Goal: Information Seeking & Learning: Learn about a topic

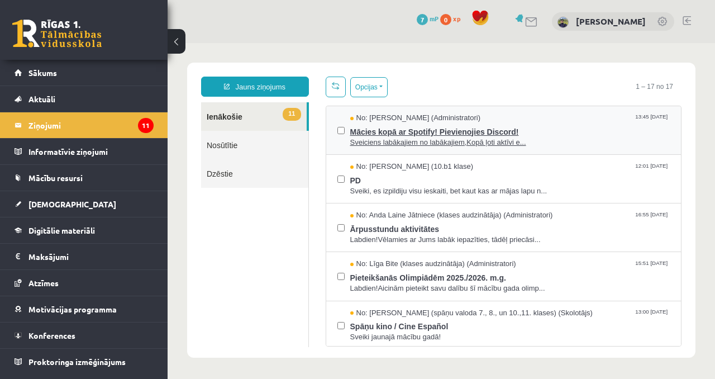
click at [475, 126] on span "Mācies kopā ar Spotify! Pievienojies Discord!" at bounding box center [510, 130] width 320 height 14
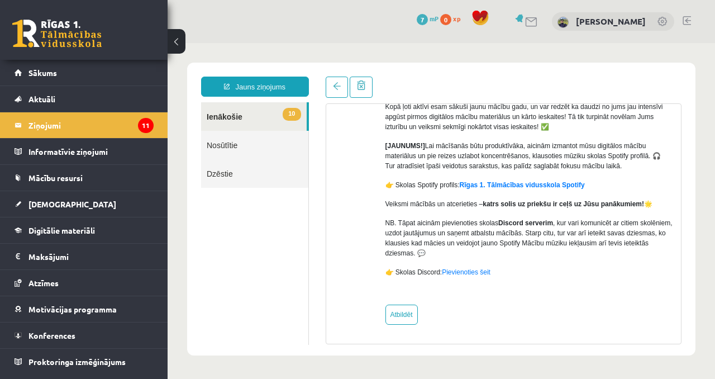
scroll to position [132, 0]
click at [253, 114] on link "10 Ienākošie" at bounding box center [254, 116] width 106 height 28
click at [345, 82] on link at bounding box center [337, 87] width 22 height 21
click at [342, 82] on link at bounding box center [337, 87] width 22 height 21
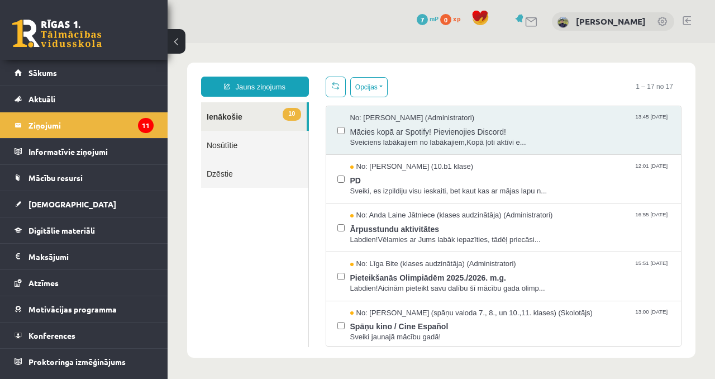
scroll to position [0, 0]
click at [378, 183] on span "PD" at bounding box center [510, 179] width 320 height 14
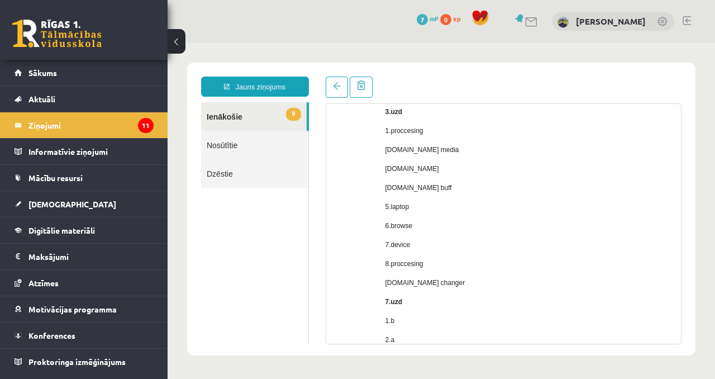
scroll to position [346, 0]
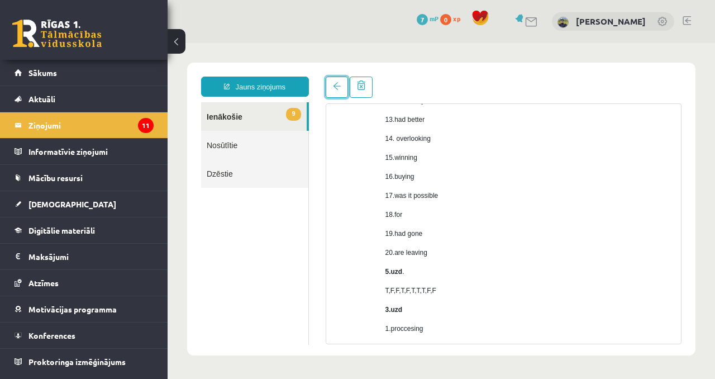
click at [337, 93] on link at bounding box center [337, 87] width 22 height 21
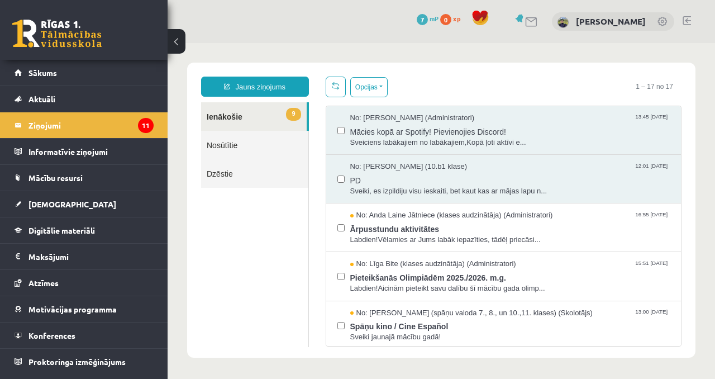
scroll to position [0, 0]
click at [442, 230] on span "Ārpusstundu aktivitātes" at bounding box center [510, 228] width 320 height 14
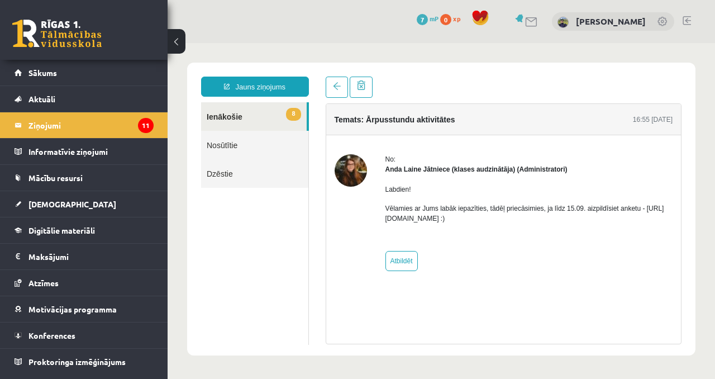
drag, startPoint x: 475, startPoint y: 126, endPoint x: 512, endPoint y: 221, distance: 101.9
click at [512, 221] on div "No: Anda Laine Jātniece (klases audzinātāja) (Administratori) Labdien! Vēlamies…" at bounding box center [504, 212] width 339 height 117
copy p "https://forms.gle/mVxkUEapGFxHM7hU7"
click at [465, 244] on div "No: Anda Laine Jātniece (klases audzinātāja) (Administratori) Labdien! Vēlamies…" at bounding box center [530, 212] width 288 height 117
click at [334, 88] on span at bounding box center [337, 86] width 8 height 8
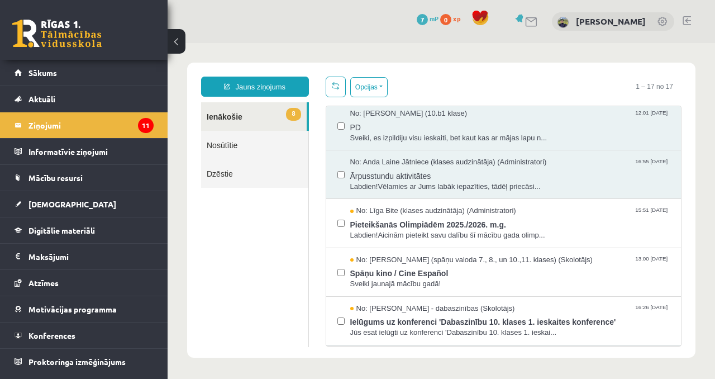
scroll to position [54, 0]
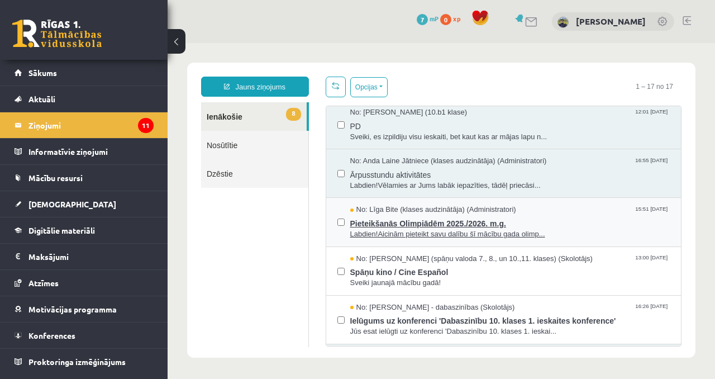
click at [488, 228] on span "Pieteikšanās Olimpiādēm 2025./2026. m.g." at bounding box center [510, 222] width 320 height 14
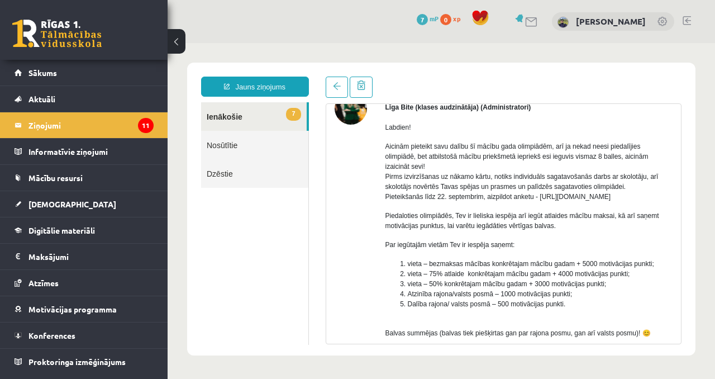
scroll to position [74, 0]
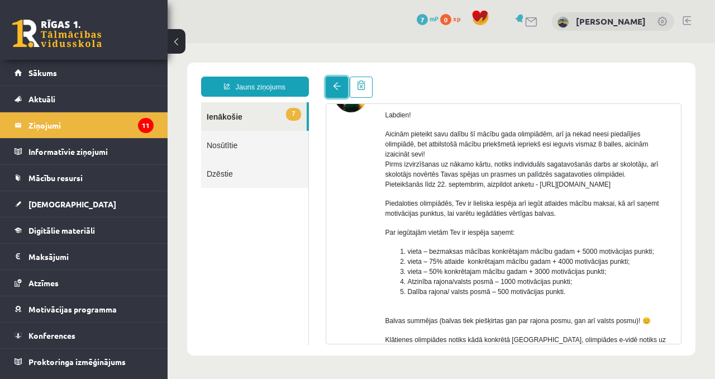
click at [339, 83] on span at bounding box center [337, 86] width 8 height 8
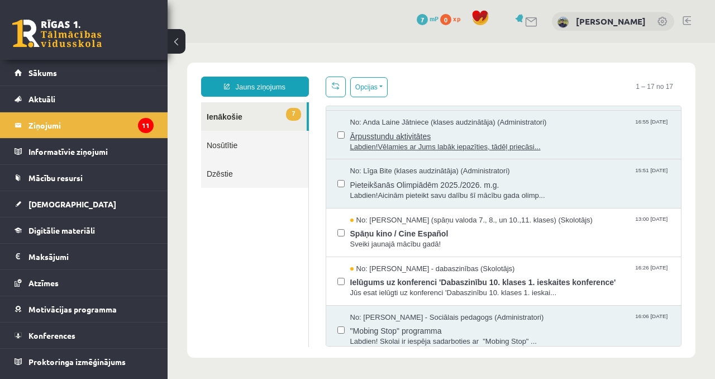
scroll to position [104, 0]
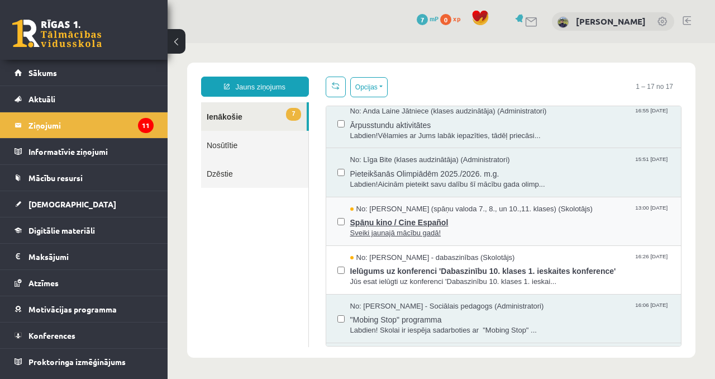
click at [470, 223] on span "Spāņu kino / Cine Español" at bounding box center [510, 221] width 320 height 14
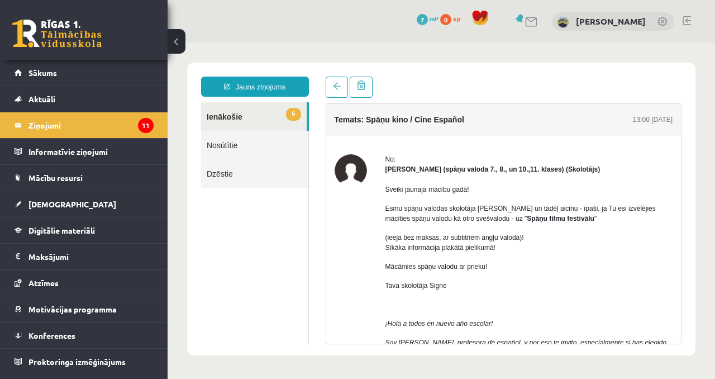
scroll to position [0, 0]
click at [330, 93] on link at bounding box center [337, 87] width 22 height 21
click at [338, 94] on link at bounding box center [337, 87] width 22 height 21
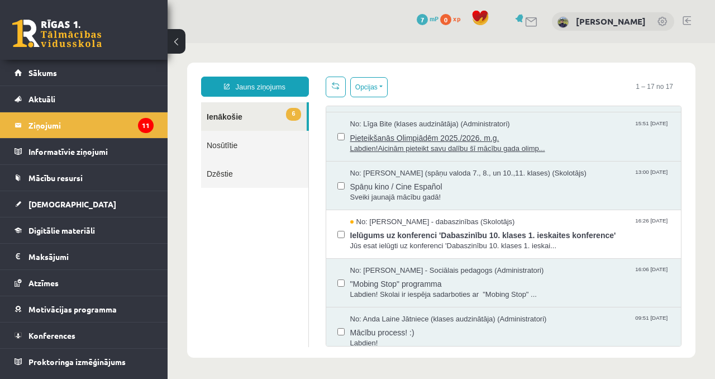
scroll to position [145, 0]
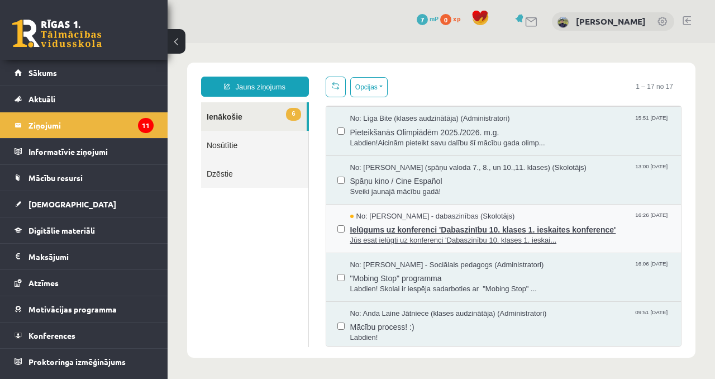
click at [583, 239] on span "Jūs esat ielūgti uz konferenci 'Dabaszinību 10. klases 1. ieskai..." at bounding box center [510, 240] width 320 height 11
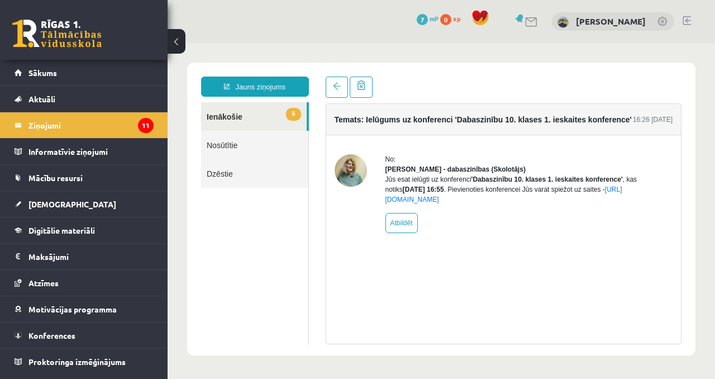
scroll to position [0, 0]
click at [503, 203] on link "https://eskola.r1tv.lv/conferences/4468/join" at bounding box center [504, 194] width 237 height 18
click at [60, 78] on link "Sākums" at bounding box center [84, 73] width 139 height 26
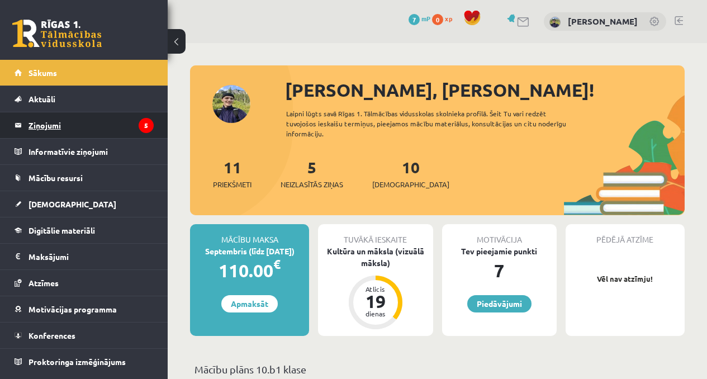
click at [84, 126] on legend "Ziņojumi 5" at bounding box center [90, 125] width 125 height 26
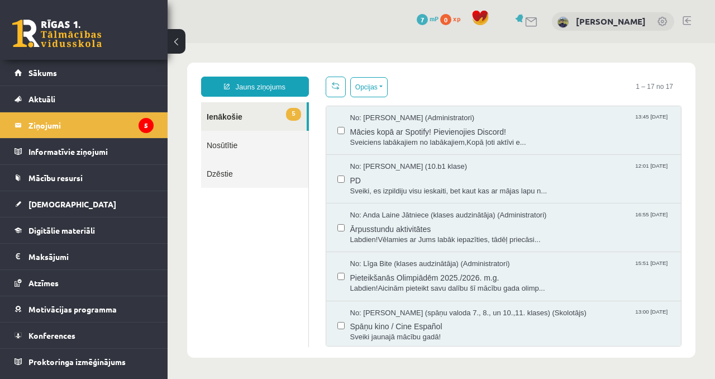
click at [235, 122] on link "5 Ienākošie" at bounding box center [254, 116] width 106 height 28
click at [77, 68] on link "Sākums" at bounding box center [84, 73] width 139 height 26
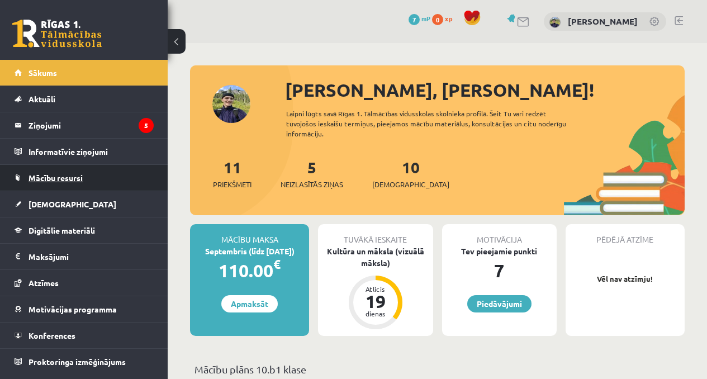
click at [97, 182] on link "Mācību resursi" at bounding box center [84, 178] width 139 height 26
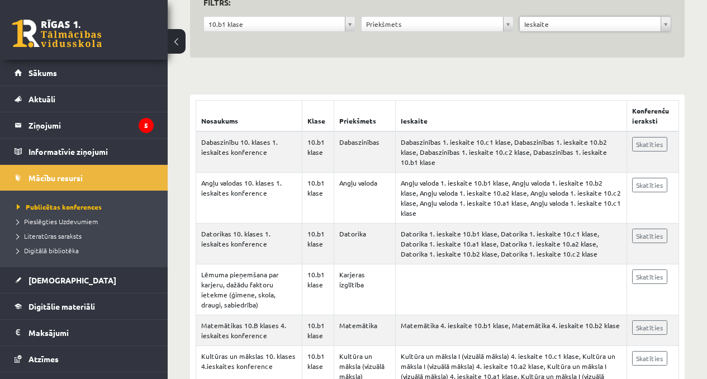
scroll to position [134, 0]
click at [646, 141] on link "Skatīties" at bounding box center [649, 143] width 35 height 15
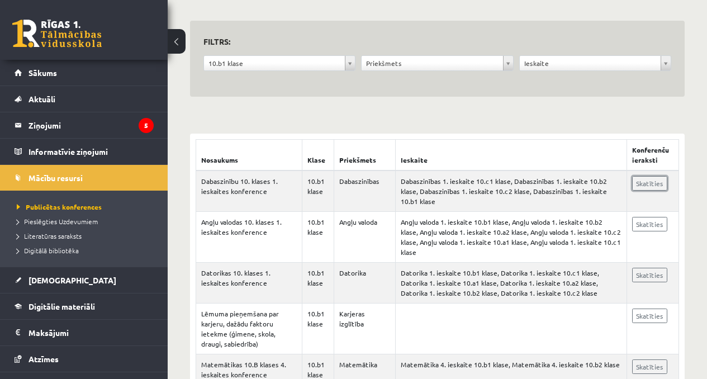
scroll to position [90, 0]
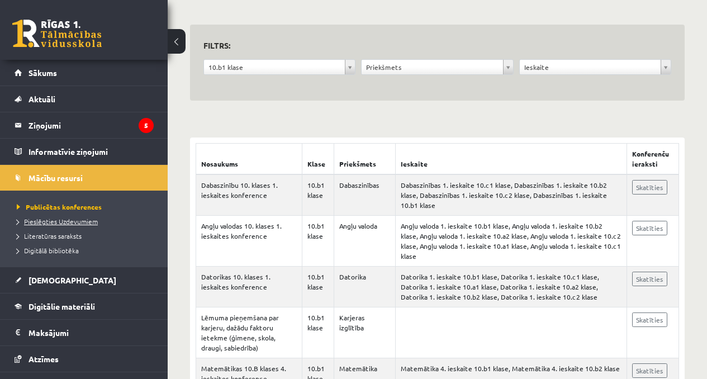
click at [66, 219] on span "Pieslēgties Uzdevumiem" at bounding box center [57, 221] width 81 height 9
click at [73, 237] on span "Literatūras saraksts" at bounding box center [49, 235] width 65 height 9
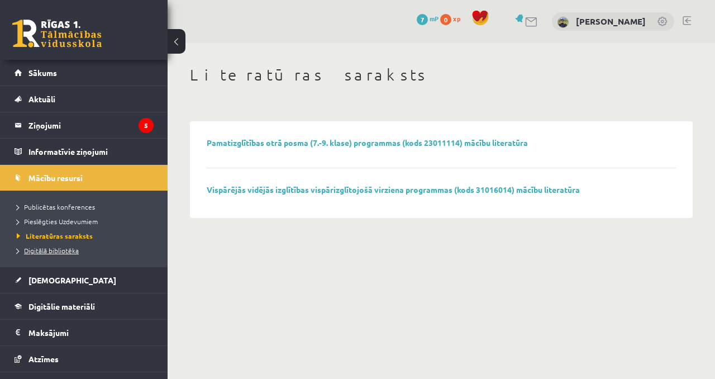
click at [63, 247] on span "Digitālā bibliotēka" at bounding box center [48, 250] width 62 height 9
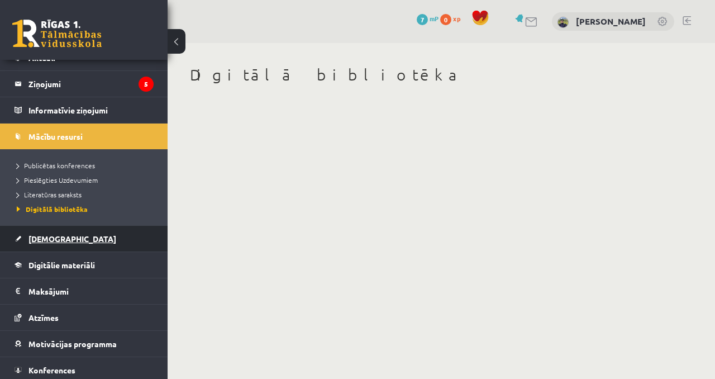
scroll to position [72, 0]
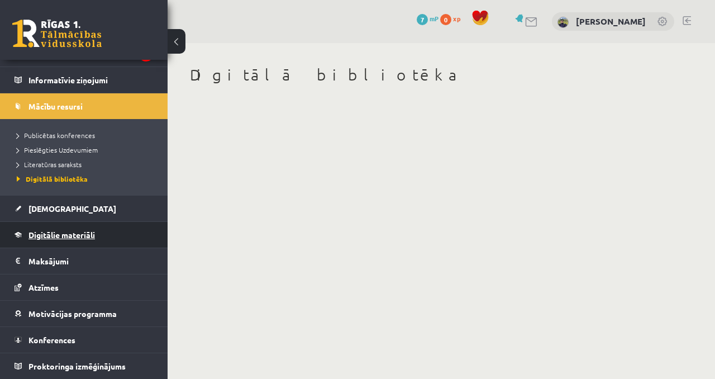
click at [94, 238] on span "Digitālie materiāli" at bounding box center [61, 235] width 66 height 10
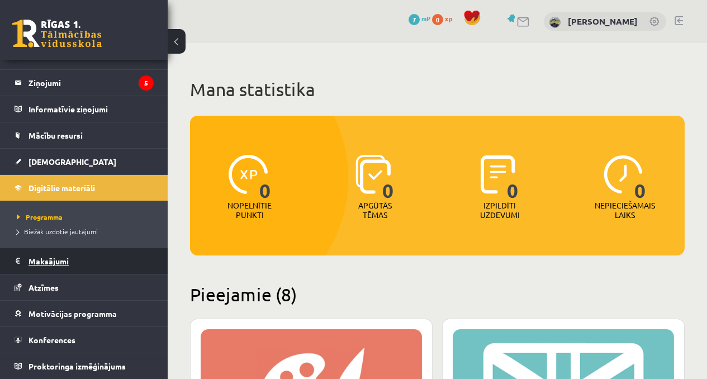
click at [88, 261] on legend "Maksājumi 0" at bounding box center [90, 261] width 125 height 26
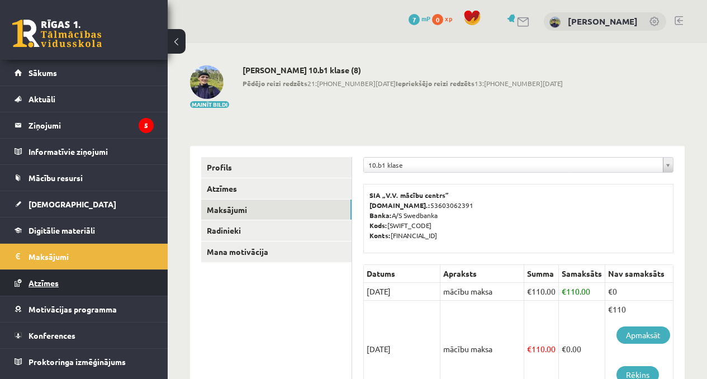
click at [73, 278] on link "Atzīmes" at bounding box center [84, 283] width 139 height 26
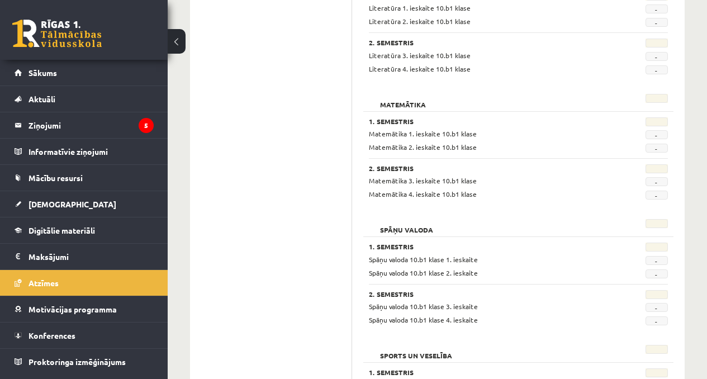
scroll to position [963, 0]
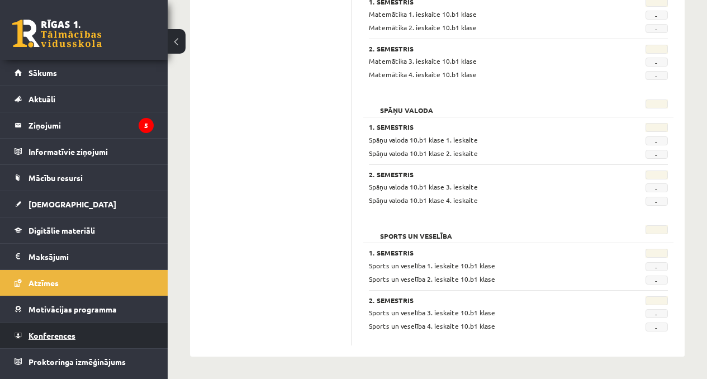
click at [78, 331] on link "Konferences" at bounding box center [84, 335] width 139 height 26
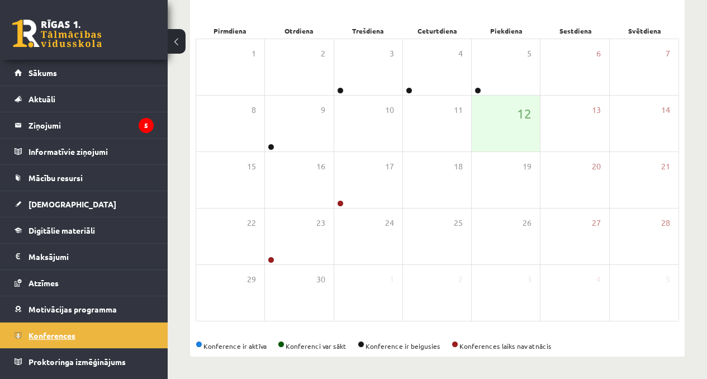
scroll to position [155, 0]
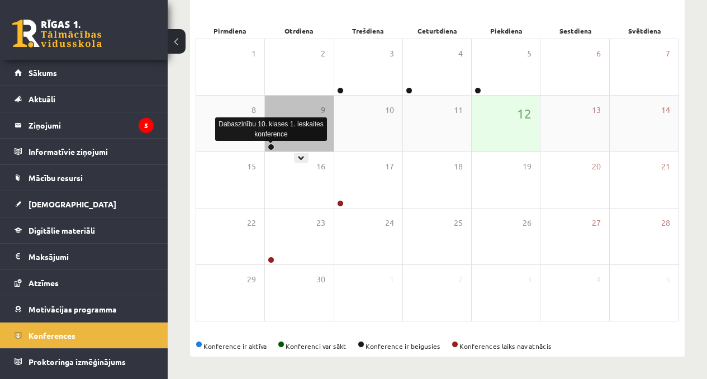
click at [271, 145] on link at bounding box center [271, 147] width 7 height 7
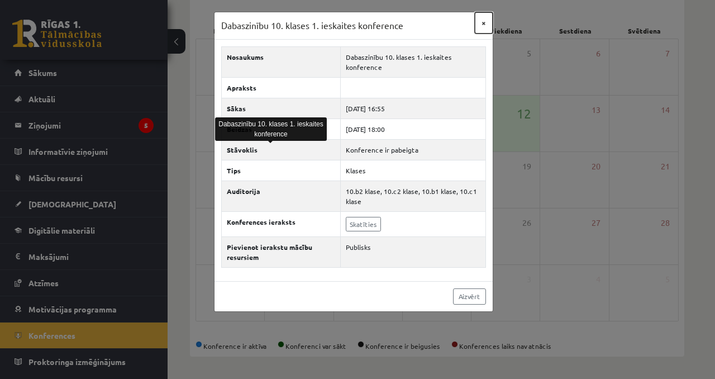
click at [486, 25] on button "×" at bounding box center [484, 22] width 18 height 21
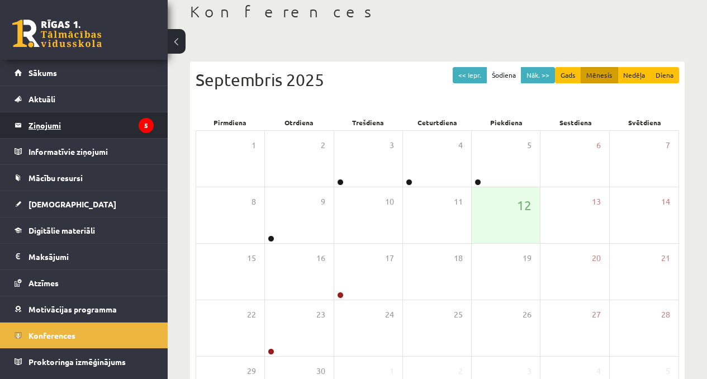
scroll to position [73, 0]
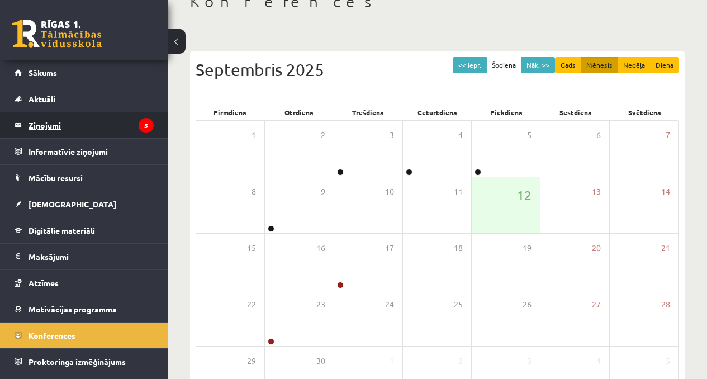
click at [115, 132] on legend "Ziņojumi 5" at bounding box center [90, 125] width 125 height 26
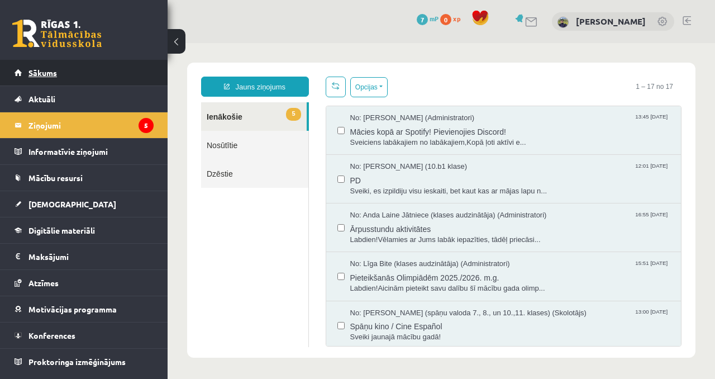
click at [86, 67] on link "Sākums" at bounding box center [84, 73] width 139 height 26
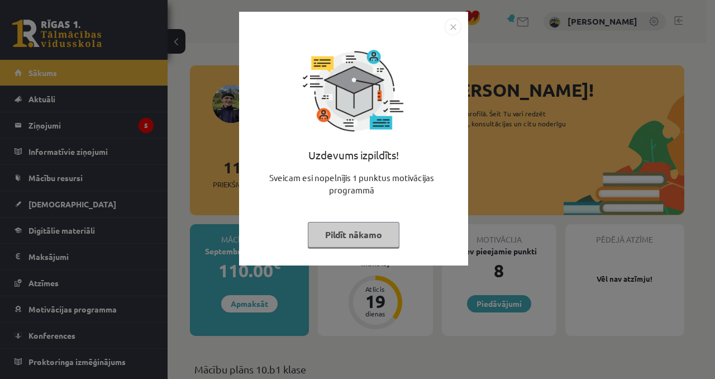
click at [360, 241] on button "Pildīt nākamo" at bounding box center [354, 235] width 92 height 26
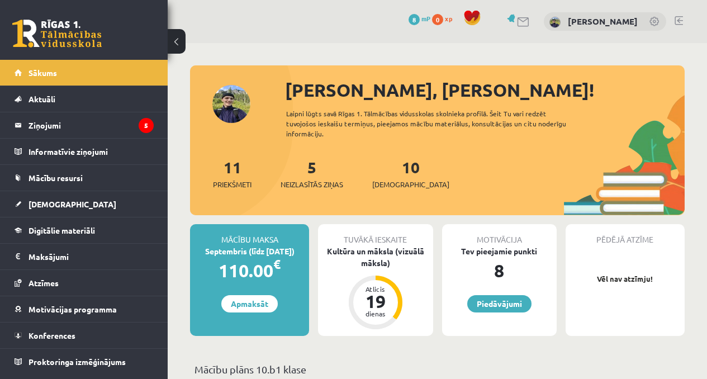
click at [427, 21] on span "mP" at bounding box center [425, 18] width 9 height 9
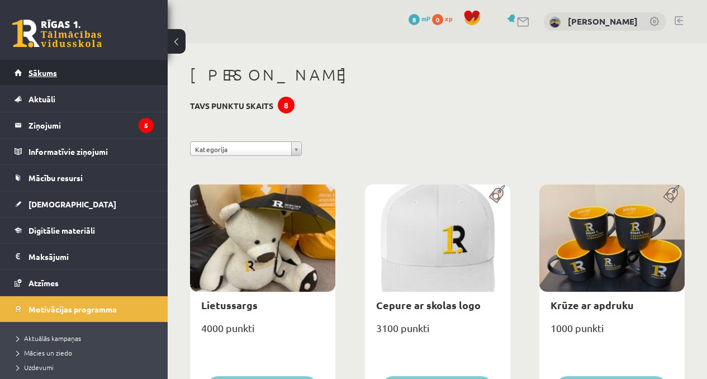
click at [65, 79] on link "Sākums" at bounding box center [84, 73] width 139 height 26
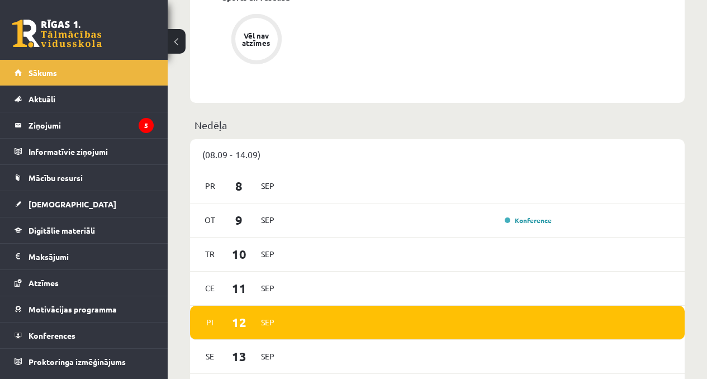
scroll to position [603, 0]
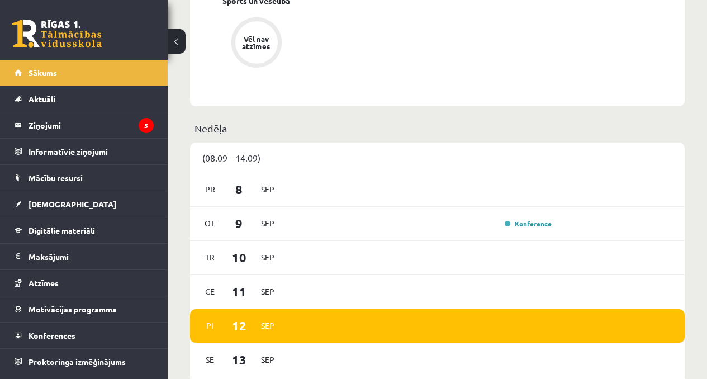
click at [210, 127] on p "Nedēļa" at bounding box center [437, 128] width 486 height 15
click at [74, 92] on link "Aktuāli" at bounding box center [84, 99] width 139 height 26
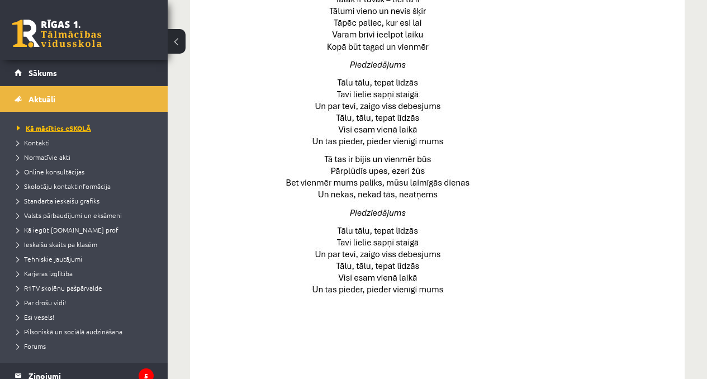
click at [82, 130] on span "Kā mācīties eSKOLĀ" at bounding box center [54, 127] width 74 height 9
click at [58, 73] on link "Sākums" at bounding box center [84, 73] width 139 height 26
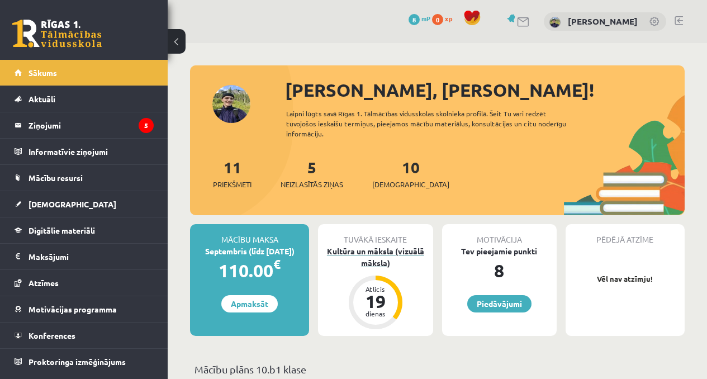
click at [375, 259] on div "Kultūra un māksla (vizuālā māksla)" at bounding box center [375, 256] width 115 height 23
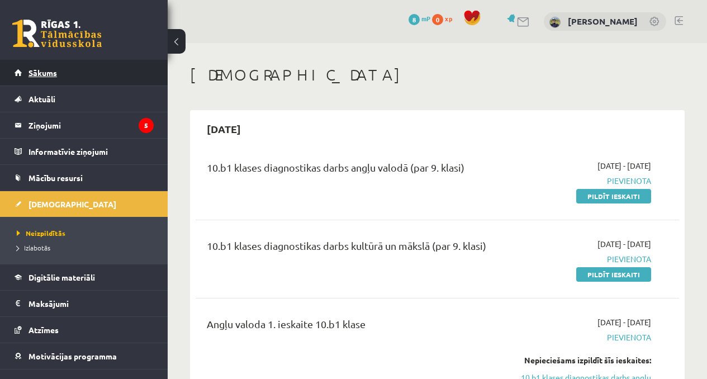
click at [61, 80] on link "Sākums" at bounding box center [84, 73] width 139 height 26
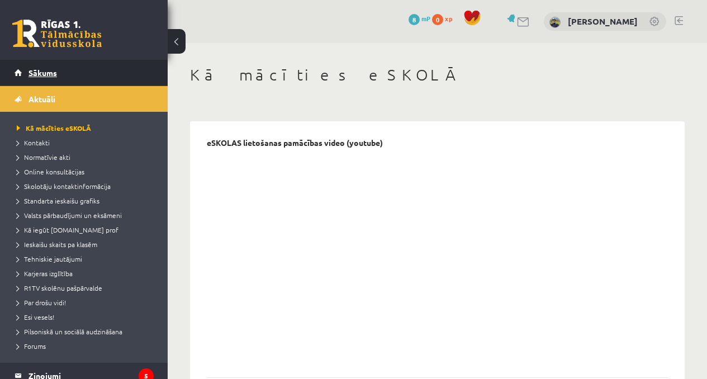
click at [69, 71] on link "Sākums" at bounding box center [84, 73] width 139 height 26
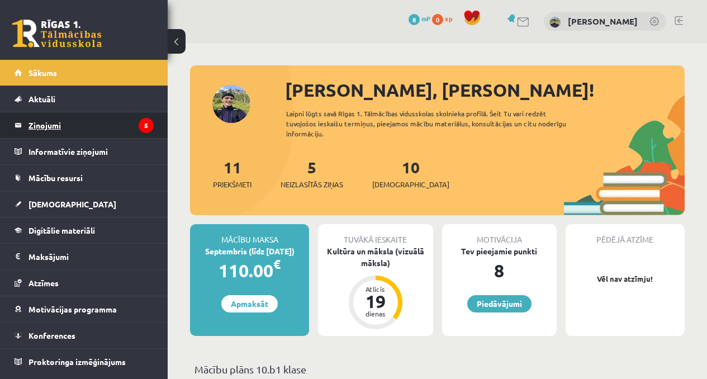
click at [81, 130] on legend "Ziņojumi 5" at bounding box center [90, 125] width 125 height 26
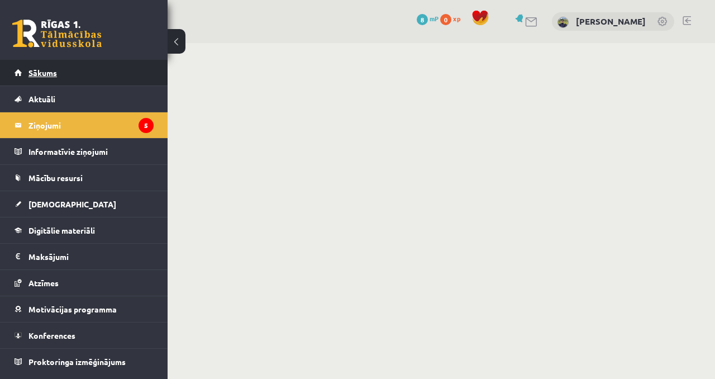
click at [71, 80] on link "Sākums" at bounding box center [84, 73] width 139 height 26
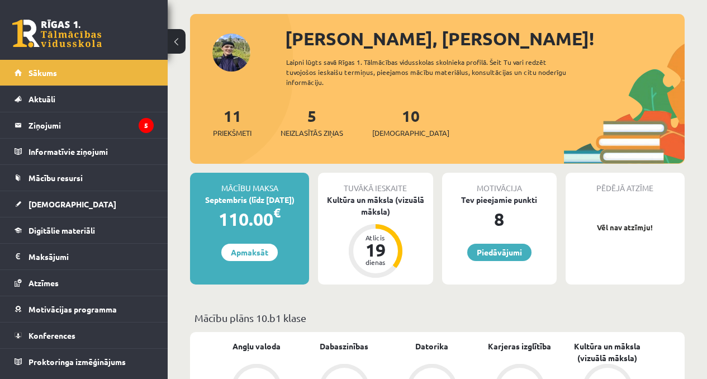
scroll to position [55, 0]
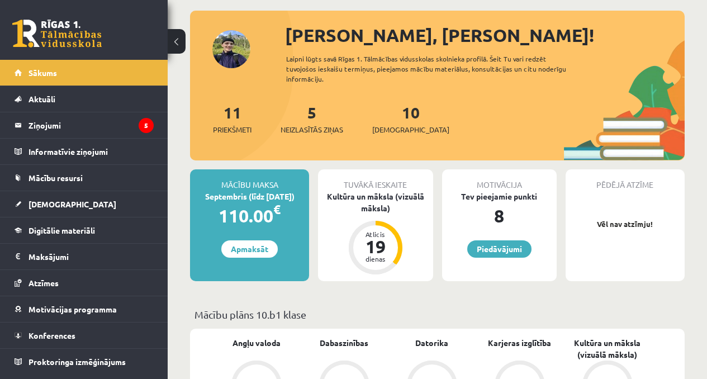
click at [312, 121] on div "5 Neizlasītās ziņas" at bounding box center [311, 118] width 63 height 35
click at [315, 132] on span "Neizlasītās ziņas" at bounding box center [311, 129] width 63 height 11
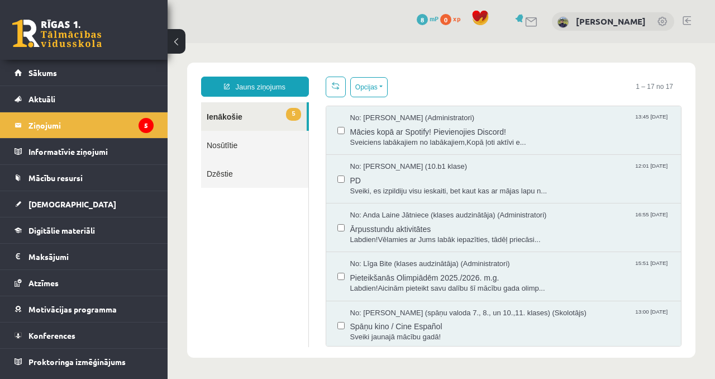
click at [178, 48] on button at bounding box center [177, 41] width 18 height 25
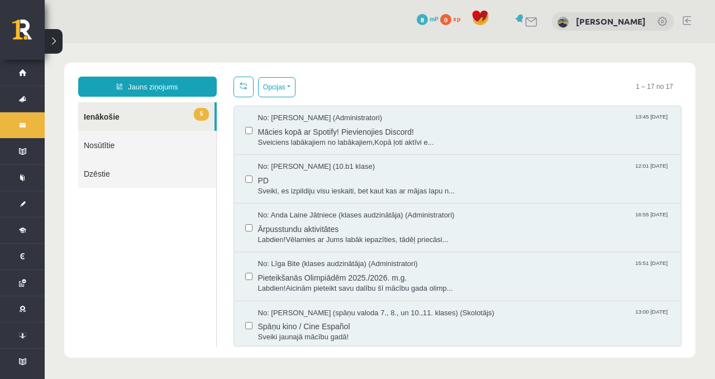
click at [54, 44] on button at bounding box center [54, 41] width 18 height 25
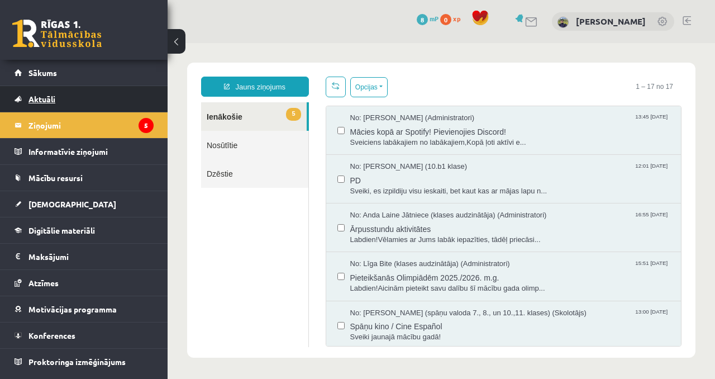
click at [97, 98] on link "Aktuāli" at bounding box center [84, 99] width 139 height 26
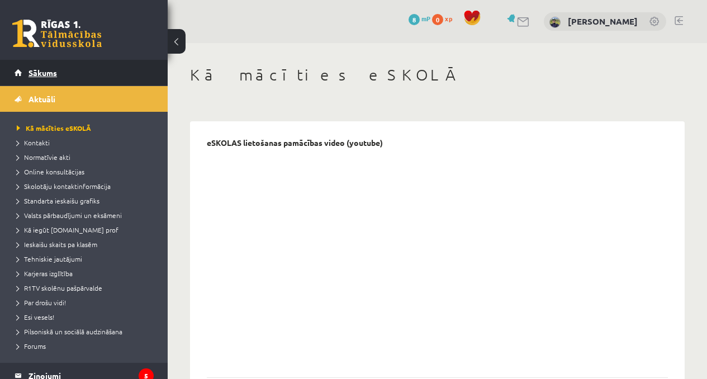
click at [104, 84] on link "Sākums" at bounding box center [84, 73] width 139 height 26
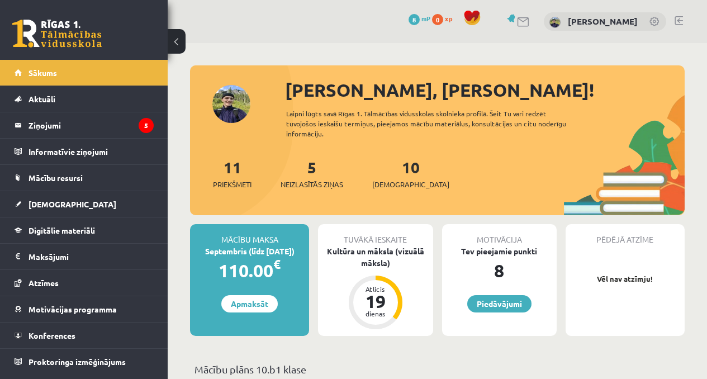
click at [392, 174] on link "10 Ieskaites" at bounding box center [410, 173] width 77 height 33
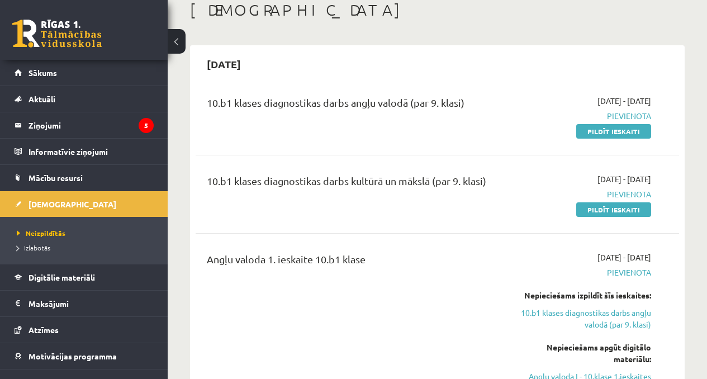
scroll to position [60, 0]
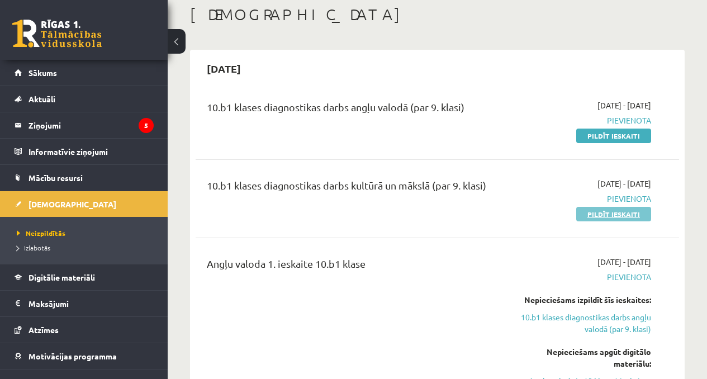
click at [592, 217] on link "Pildīt ieskaiti" at bounding box center [613, 214] width 75 height 15
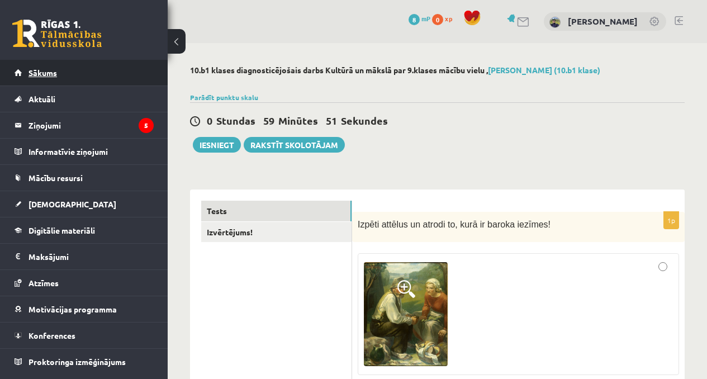
click at [80, 76] on link "Sākums" at bounding box center [84, 73] width 139 height 26
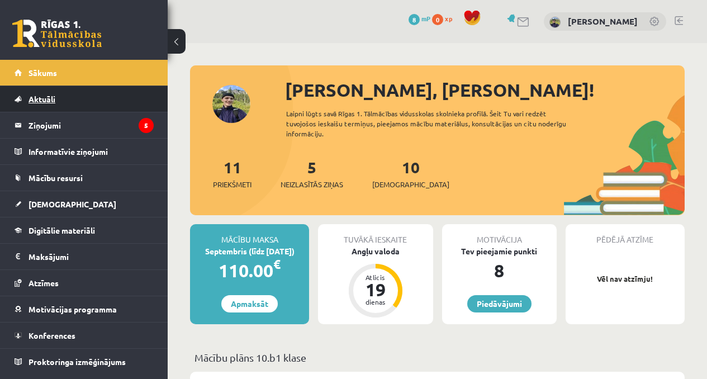
click at [69, 95] on link "Aktuāli" at bounding box center [84, 99] width 139 height 26
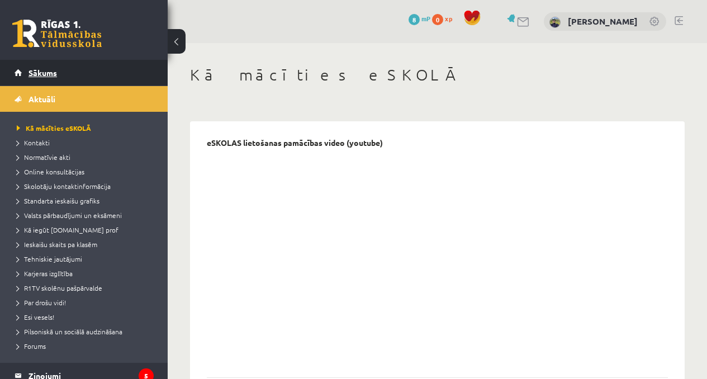
click at [82, 79] on link "Sākums" at bounding box center [84, 73] width 139 height 26
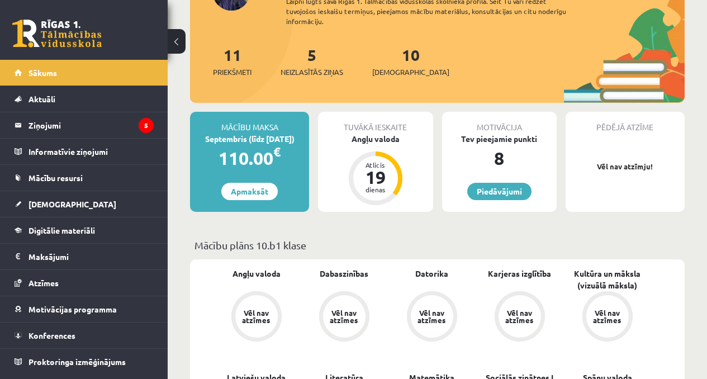
scroll to position [107, 0]
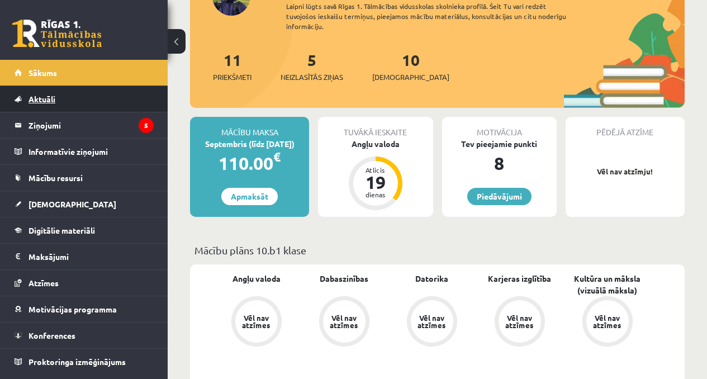
click at [63, 102] on link "Aktuāli" at bounding box center [84, 99] width 139 height 26
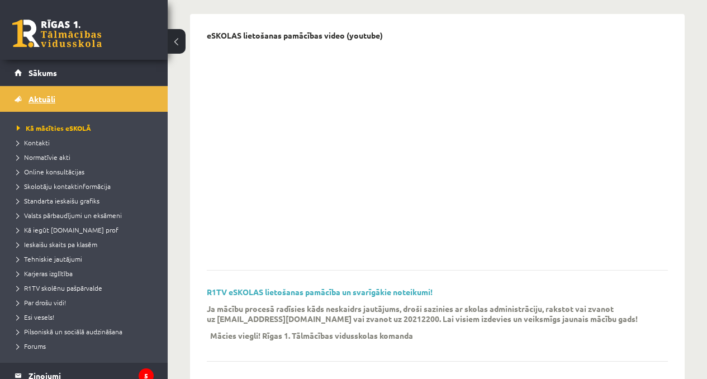
click at [67, 96] on link "Aktuāli" at bounding box center [84, 99] width 139 height 26
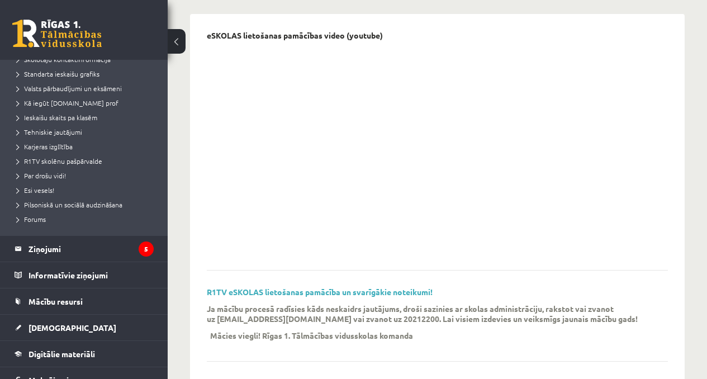
scroll to position [145, 0]
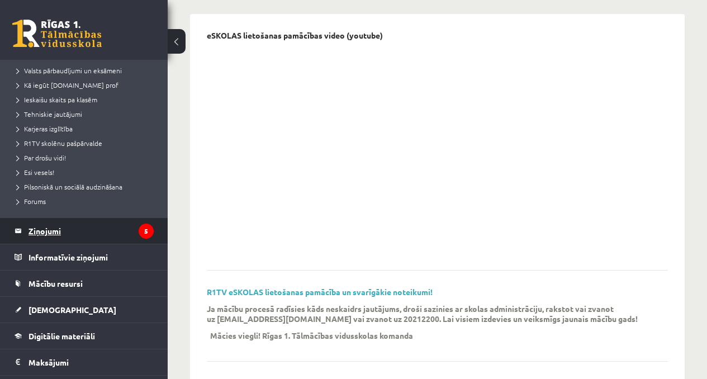
click at [77, 230] on legend "Ziņojumi 5" at bounding box center [90, 231] width 125 height 26
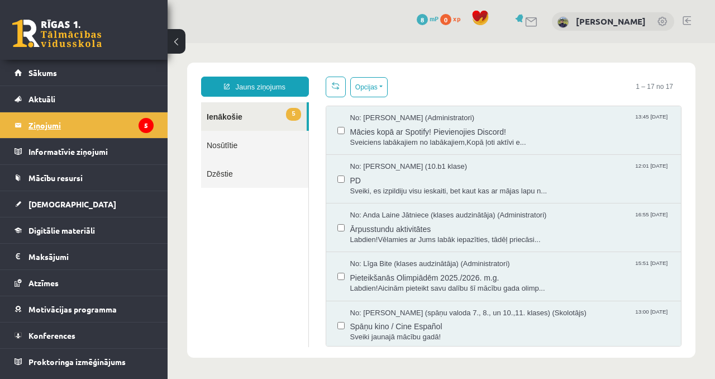
click at [106, 118] on legend "Ziņojumi 5" at bounding box center [90, 125] width 125 height 26
click at [35, 78] on link "Sākums" at bounding box center [84, 73] width 139 height 26
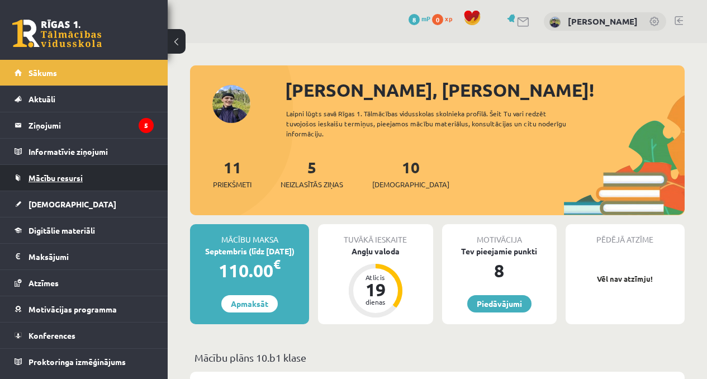
click at [79, 184] on link "Mācību resursi" at bounding box center [84, 178] width 139 height 26
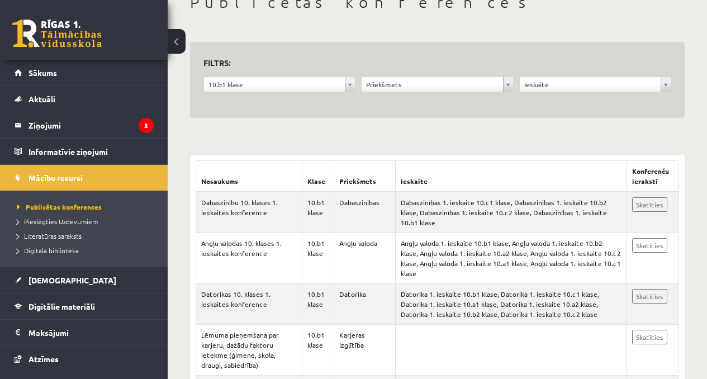
scroll to position [74, 0]
click at [87, 272] on link "[DEMOGRAPHIC_DATA]" at bounding box center [84, 280] width 139 height 26
